Goal: Information Seeking & Learning: Learn about a topic

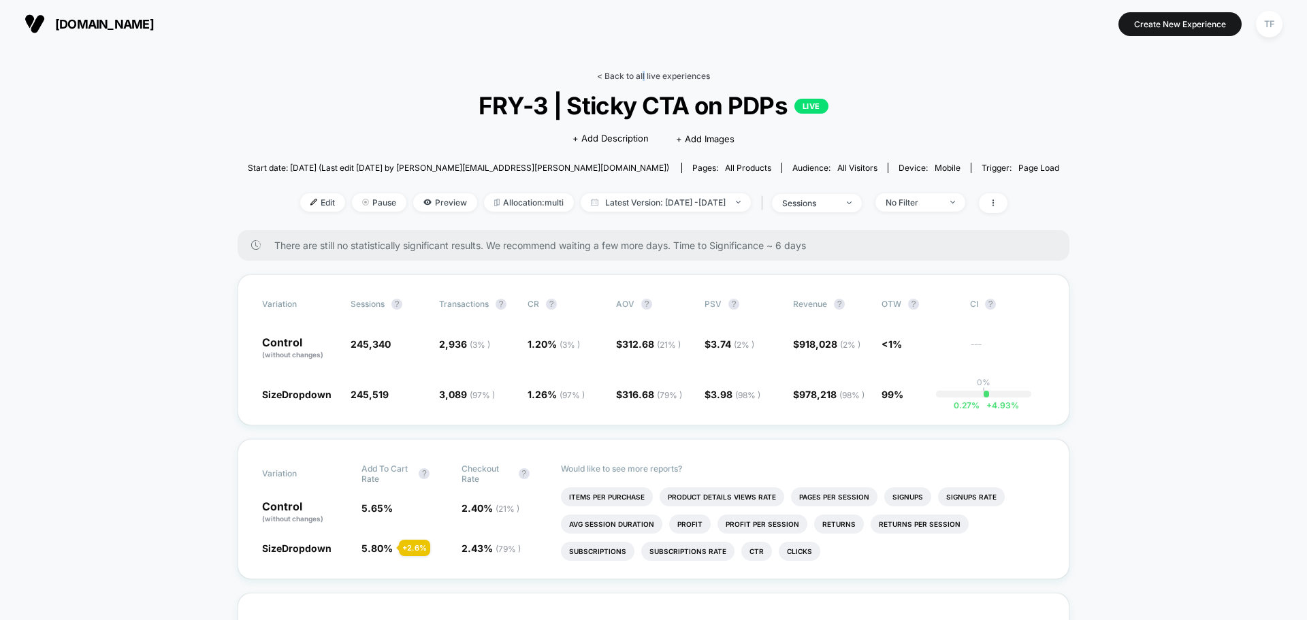
drag, startPoint x: 0, startPoint y: 0, endPoint x: 643, endPoint y: 75, distance: 647.6
click at [643, 75] on link "< Back to all live experiences" at bounding box center [653, 76] width 113 height 10
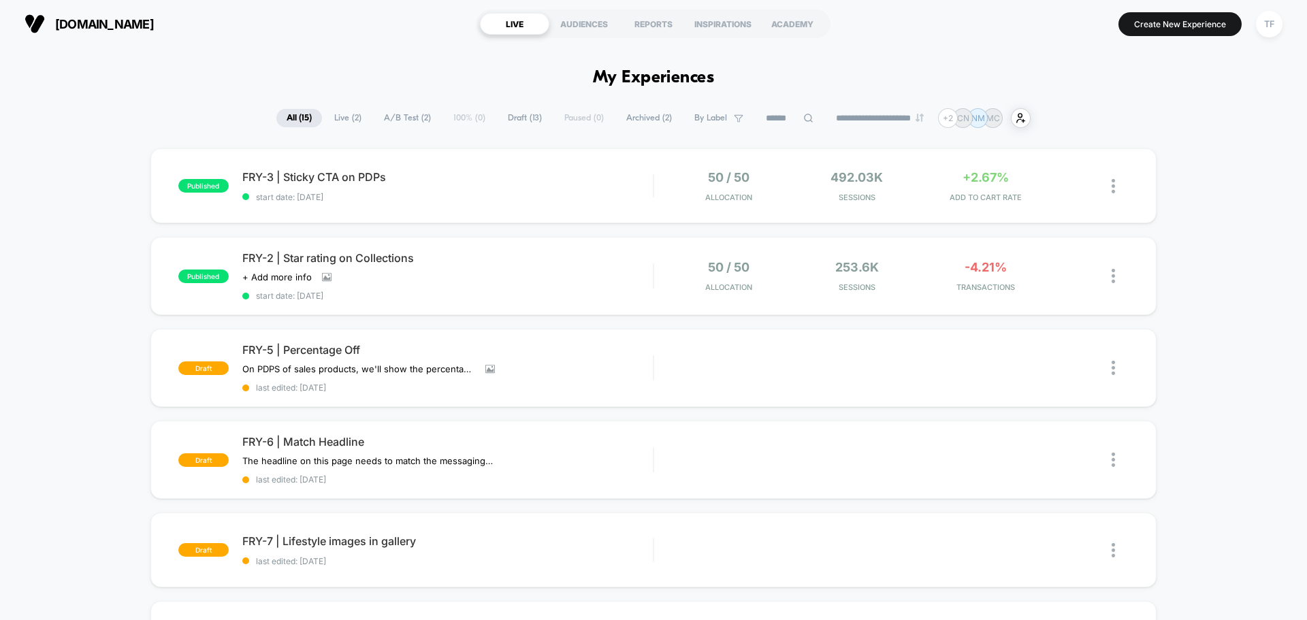
click at [645, 117] on span "Archived ( 2 )" at bounding box center [649, 118] width 66 height 18
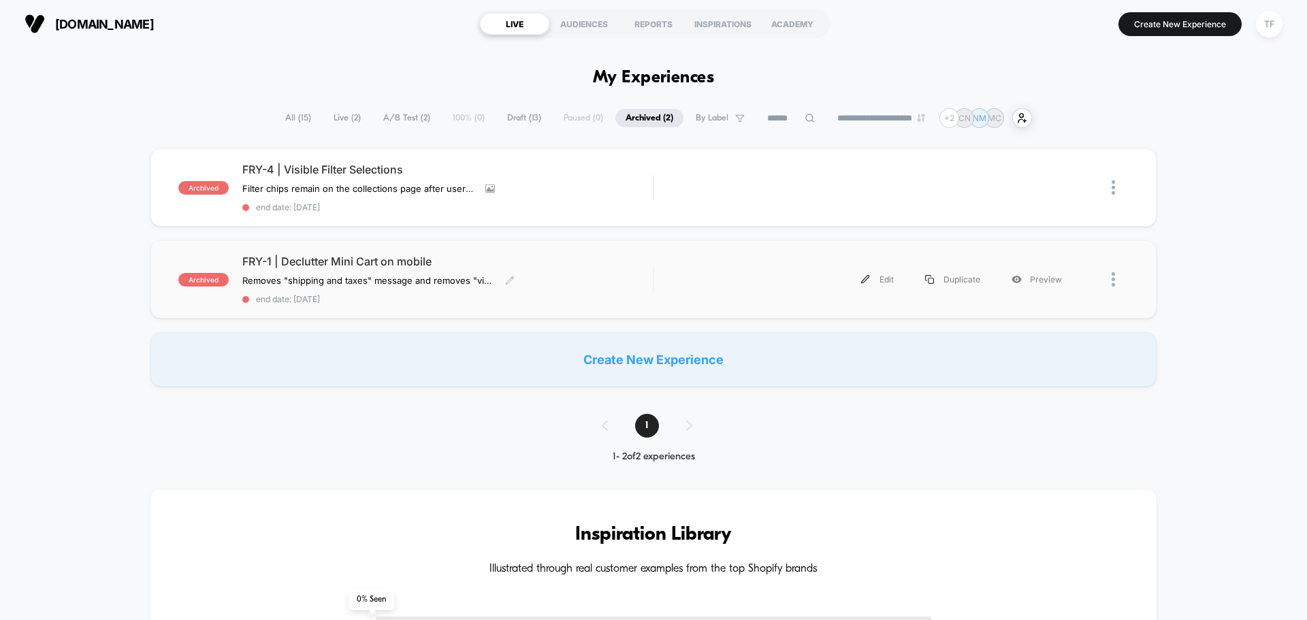
click at [555, 284] on div "FRY-1 | Declutter Mini Cart on mobile Removes "shipping and taxes" message and …" at bounding box center [447, 280] width 410 height 50
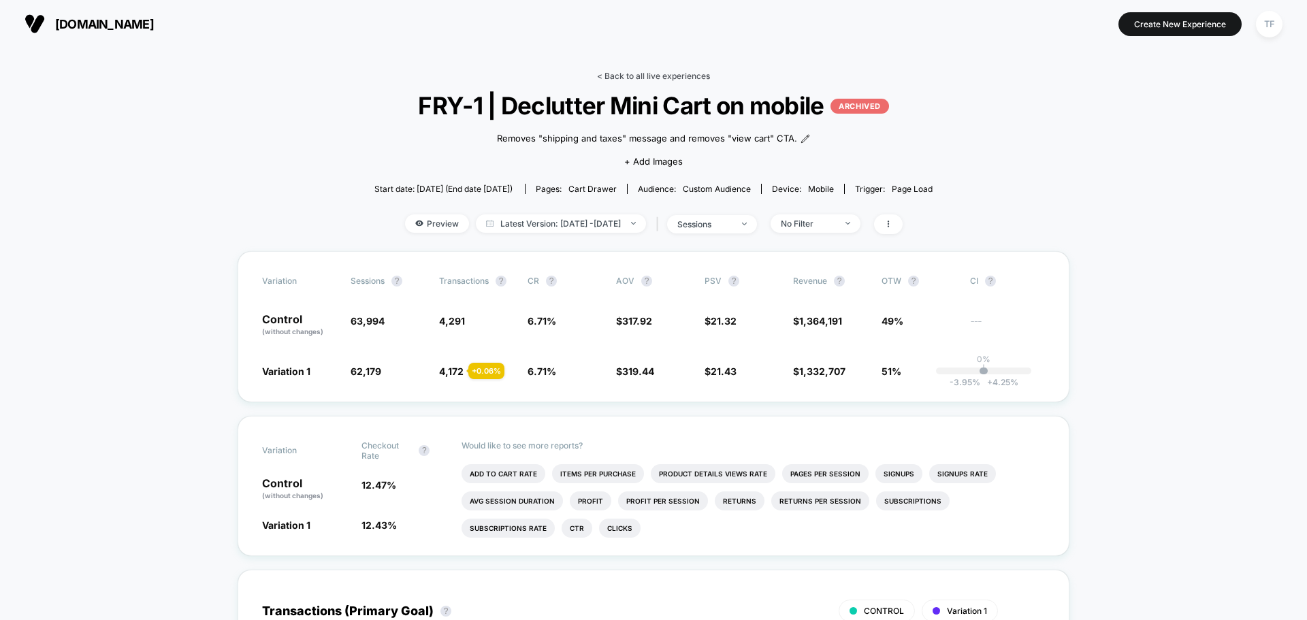
click at [631, 74] on link "< Back to all live experiences" at bounding box center [653, 76] width 113 height 10
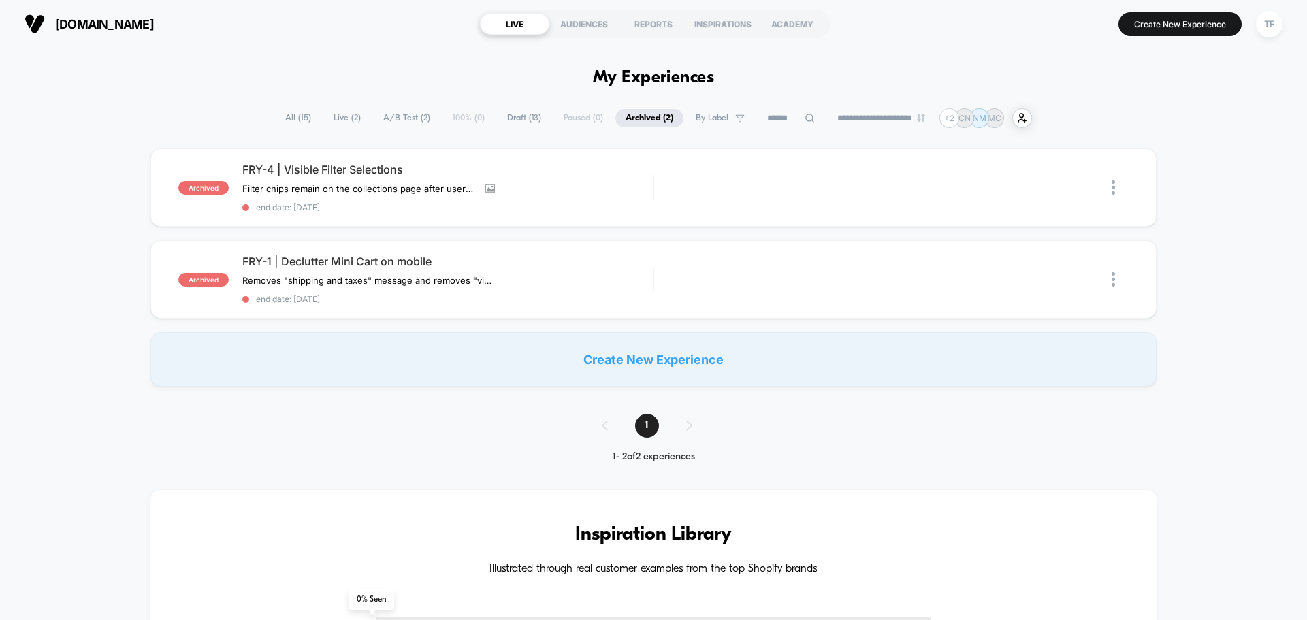
click at [336, 116] on span "Live ( 2 )" at bounding box center [347, 118] width 48 height 18
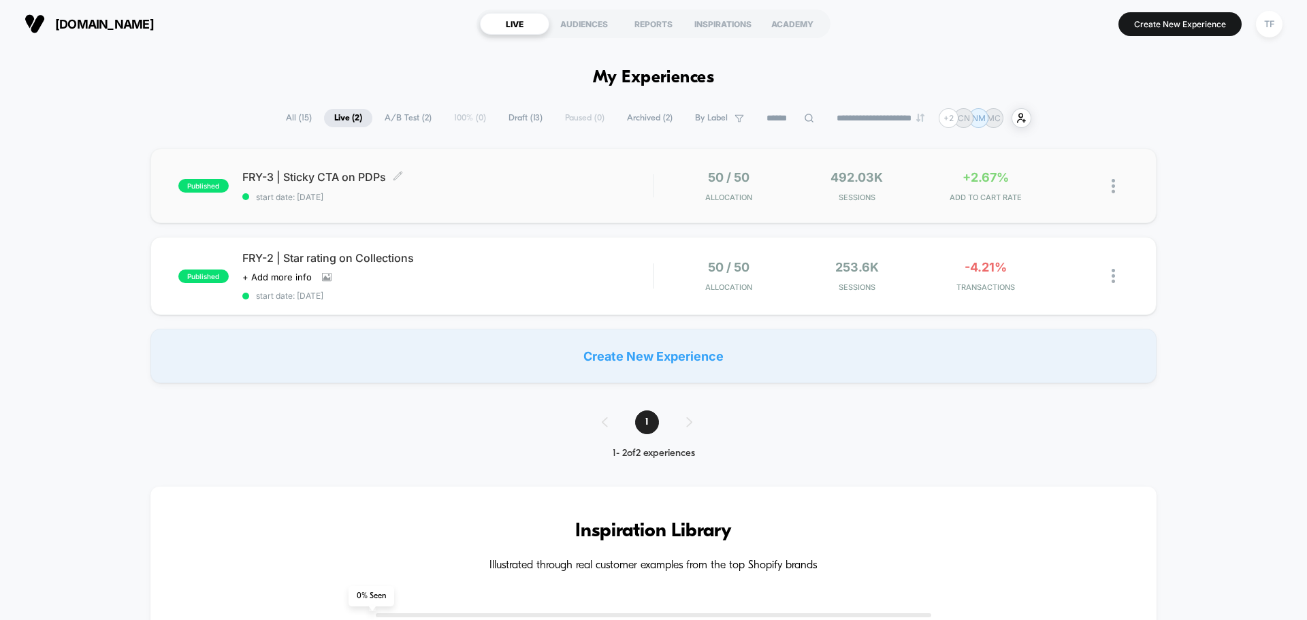
click at [544, 191] on div "FRY-3 | Sticky CTA on PDPs Click to edit experience details Click to edit exper…" at bounding box center [447, 186] width 410 height 32
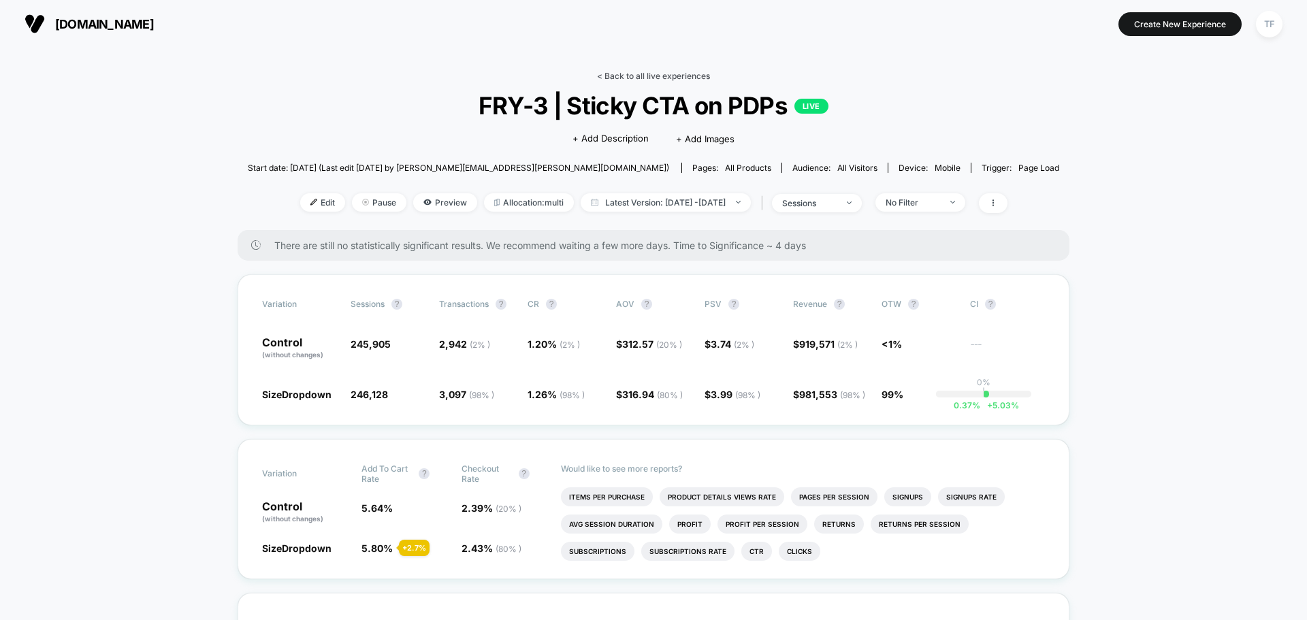
click at [632, 75] on link "< Back to all live experiences" at bounding box center [653, 76] width 113 height 10
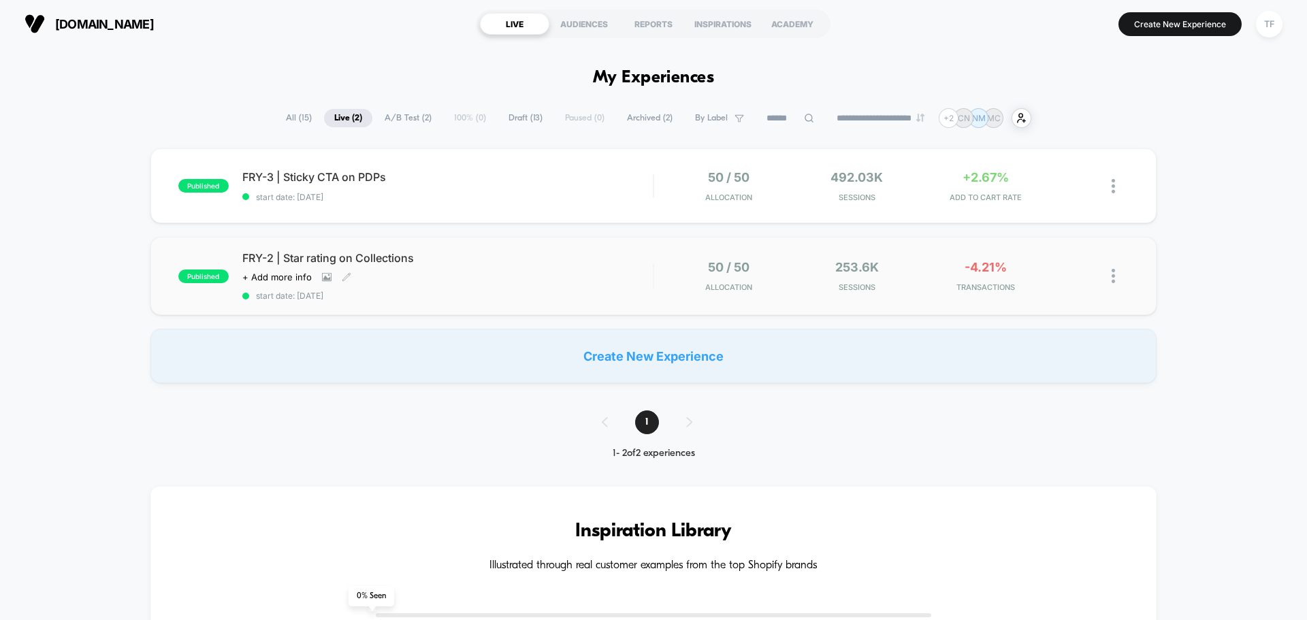
click at [474, 263] on span "FRY-2 | Star rating on Collections" at bounding box center [447, 258] width 410 height 14
